Goal: Check status

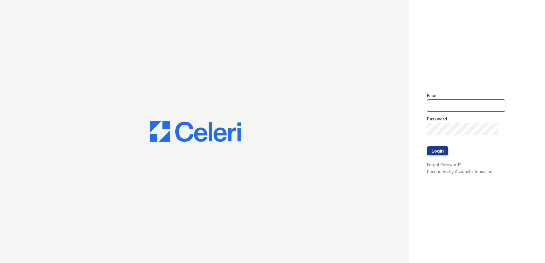
type input "[EMAIL_ADDRESS][DOMAIN_NAME]"
click at [445, 156] on div at bounding box center [466, 159] width 78 height 6
drag, startPoint x: 436, startPoint y: 148, endPoint x: 433, endPoint y: 147, distance: 3.6
click at [436, 148] on button "Login" at bounding box center [437, 150] width 21 height 9
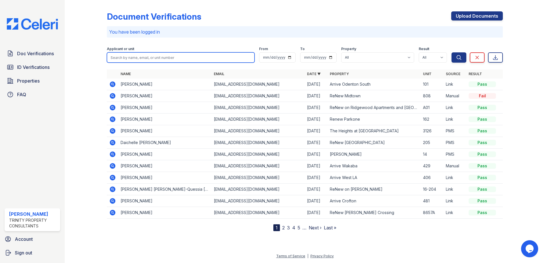
click at [148, 54] on input "search" at bounding box center [181, 57] width 148 height 10
click at [143, 56] on input "search" at bounding box center [181, 57] width 148 height 10
type input "marie mere"
click at [451, 52] on button "Search" at bounding box center [458, 57] width 15 height 10
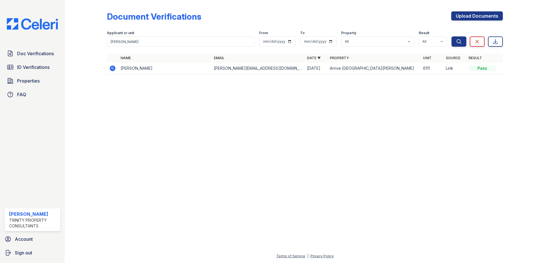
click at [111, 66] on icon at bounding box center [113, 69] width 6 height 6
